Goal: Task Accomplishment & Management: Complete application form

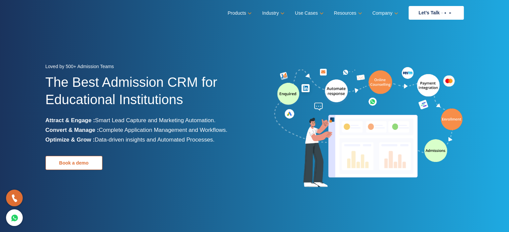
click at [74, 163] on link "Book a demo" at bounding box center [73, 163] width 57 height 14
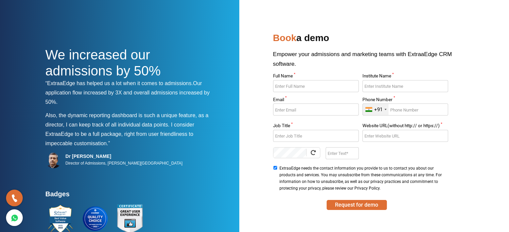
click at [325, 86] on input "Full Name *" at bounding box center [316, 86] width 86 height 12
click at [322, 86] on input "Ankit" at bounding box center [316, 86] width 86 height 12
type input "Ankit Mishra"
type input "Mit"
type input "ankit.m"
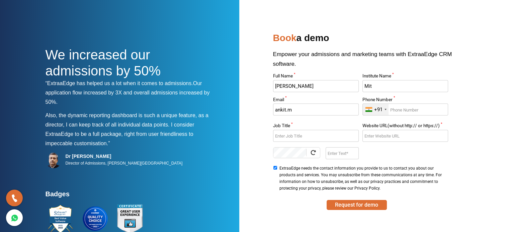
click at [374, 88] on input "Mit" at bounding box center [405, 86] width 86 height 12
type input "Mit"
click at [324, 111] on input "ankit.m" at bounding box center [316, 110] width 86 height 12
type input "ankit.m@aaalay.com"
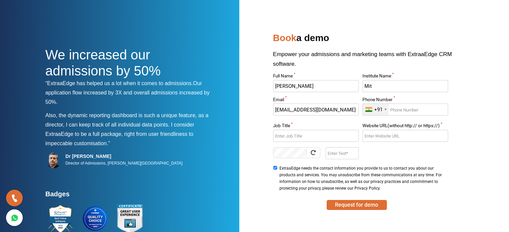
click at [402, 109] on input "Phone Number *" at bounding box center [405, 110] width 86 height 12
type input "7757983389"
click at [314, 140] on input "Job Title *" at bounding box center [316, 136] width 86 height 12
type input "F"
type input "Manager (sales Head)"
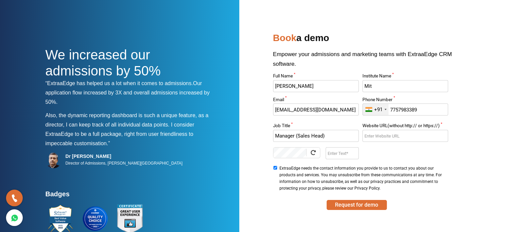
paste input "https://aaalay.com/"
type input "https://aaalay.com/"
click at [334, 161] on div at bounding box center [316, 156] width 86 height 17
click at [339, 157] on input "Enter Text" at bounding box center [341, 154] width 33 height 12
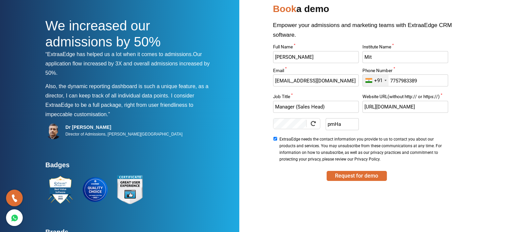
scroll to position [29, 0]
type input "pmHa"
click at [362, 178] on button "Request for demo" at bounding box center [356, 176] width 60 height 10
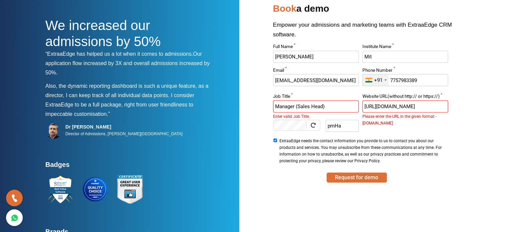
scroll to position [16, 0]
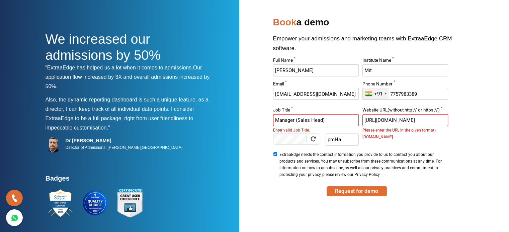
click at [418, 119] on input "https://aaalay.com/" at bounding box center [405, 120] width 86 height 12
drag, startPoint x: 380, startPoint y: 120, endPoint x: 340, endPoint y: 127, distance: 41.0
click at [340, 127] on div "Full Name * Ankit Mishra Institute Name * Mit Email * ankit.m@aaalay.com Phone …" at bounding box center [360, 118] width 179 height 121
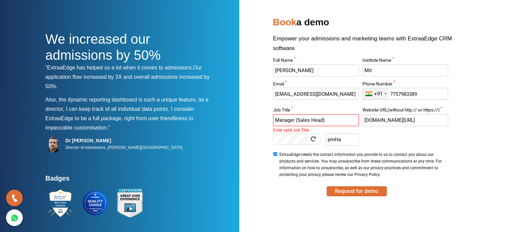
click at [417, 117] on input "www.aaalay.com/" at bounding box center [405, 120] width 86 height 12
type input "www.aaalay.com"
click at [328, 122] on input "Manager (sales Head)" at bounding box center [316, 120] width 86 height 12
drag, startPoint x: 328, startPoint y: 122, endPoint x: 297, endPoint y: 121, distance: 31.5
click at [297, 121] on input "Manager (sales Head)" at bounding box center [316, 120] width 86 height 12
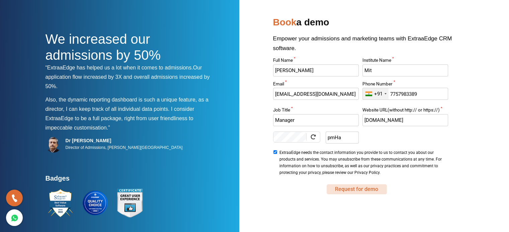
type input "Manager"
click at [355, 188] on button "Request for demo" at bounding box center [356, 190] width 60 height 10
